Goal: Entertainment & Leisure: Consume media (video, audio)

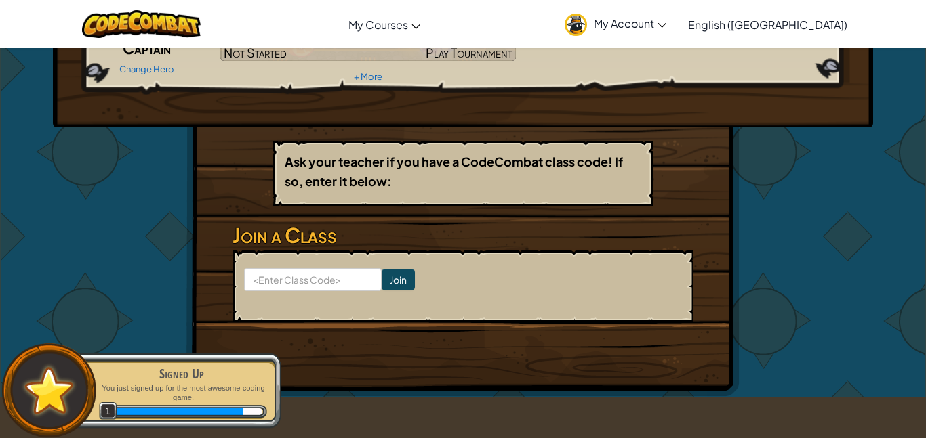
scroll to position [154, 0]
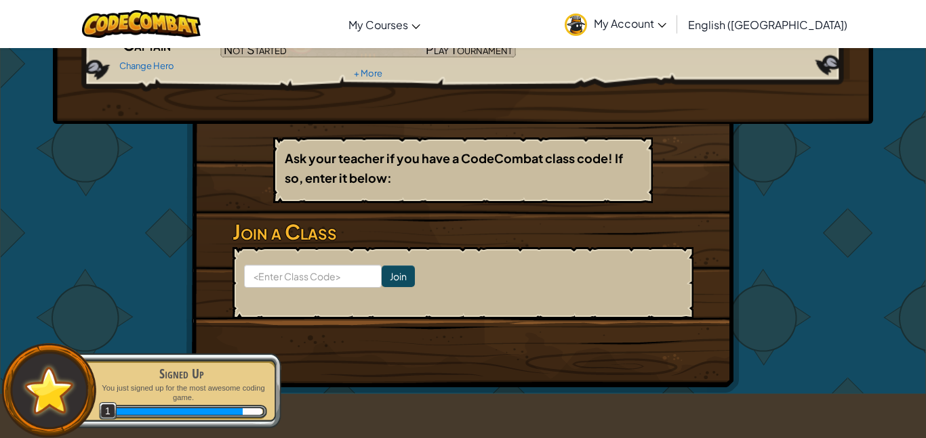
click at [281, 281] on input at bounding box center [313, 276] width 138 height 23
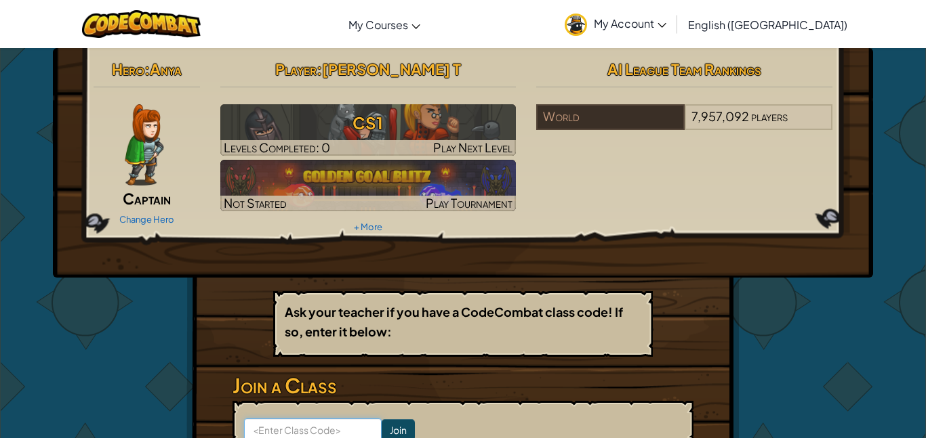
scroll to position [1, 0]
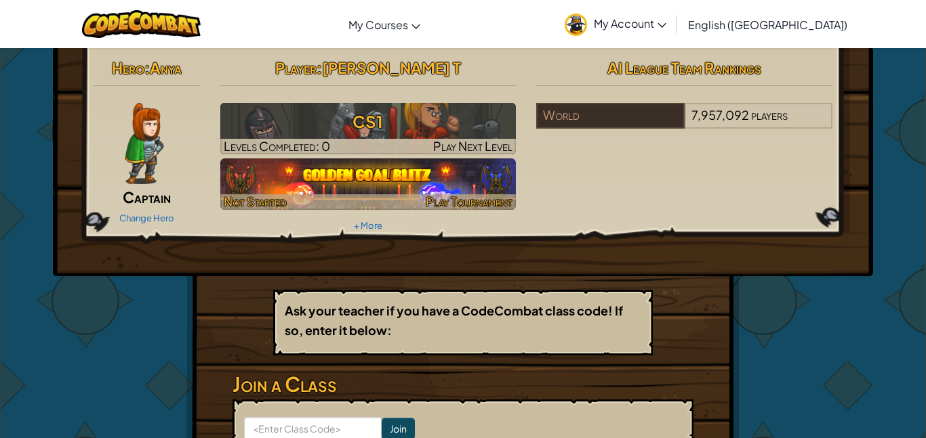
click at [352, 178] on img at bounding box center [368, 185] width 296 height 52
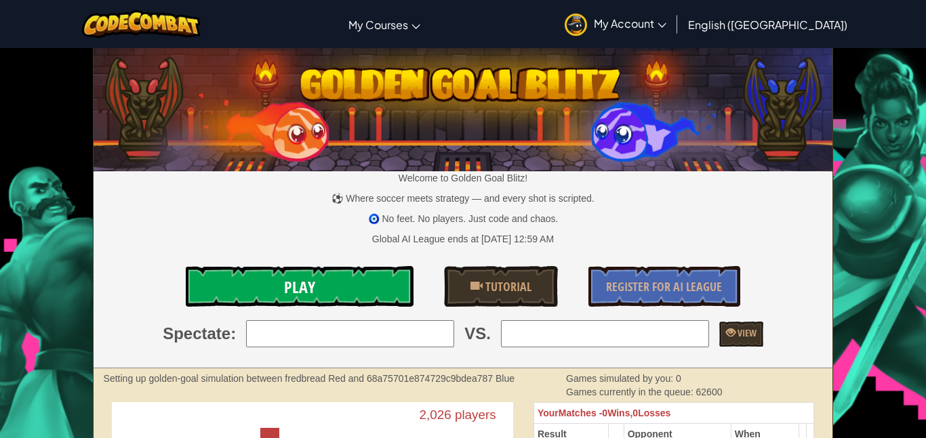
click at [306, 291] on span "Play" at bounding box center [299, 287] width 31 height 22
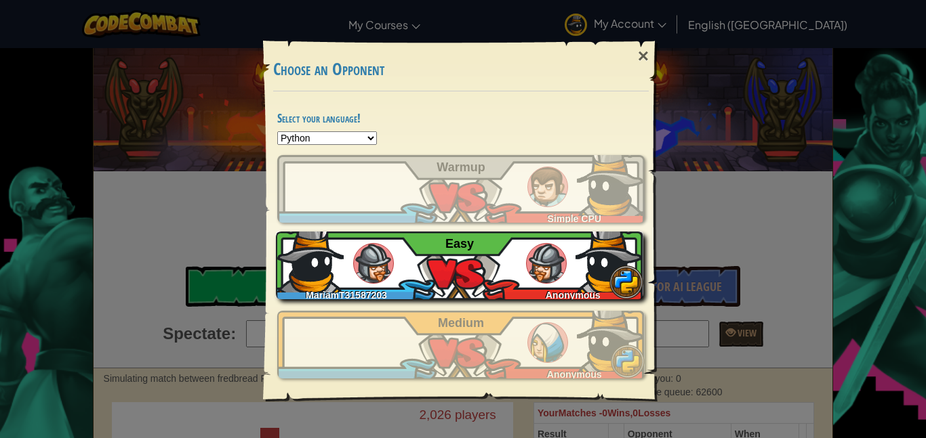
click at [308, 272] on img at bounding box center [310, 259] width 68 height 68
